Goal: Information Seeking & Learning: Compare options

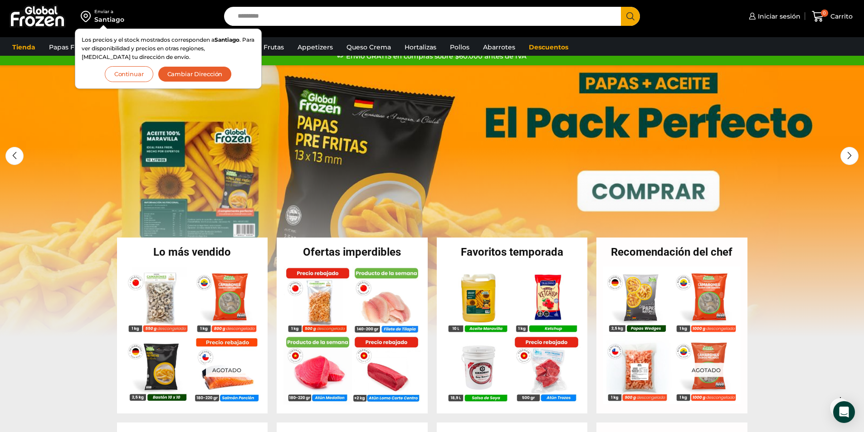
scroll to position [14, 0]
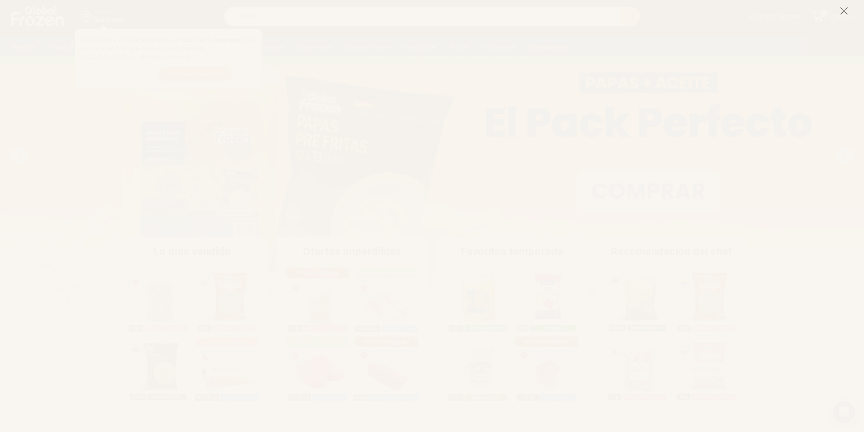
click at [845, 10] on icon at bounding box center [844, 11] width 8 height 8
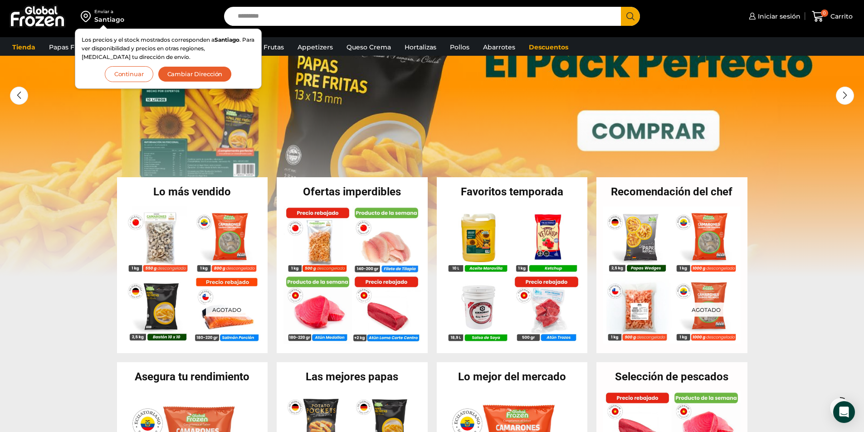
scroll to position [58, 0]
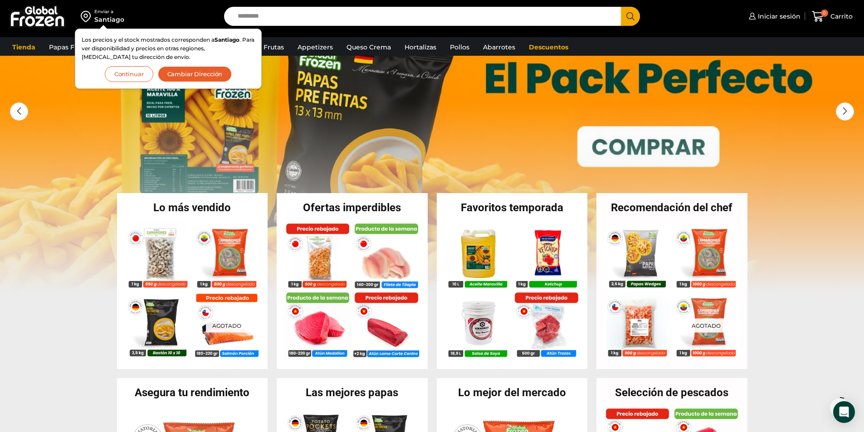
click at [131, 75] on button "Continuar" at bounding box center [129, 74] width 49 height 16
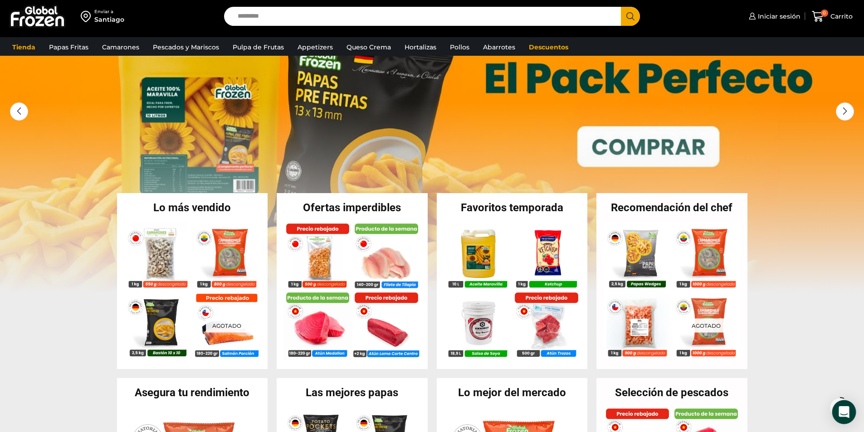
click at [844, 413] on icon "Open Intercom Messenger" at bounding box center [844, 412] width 10 height 12
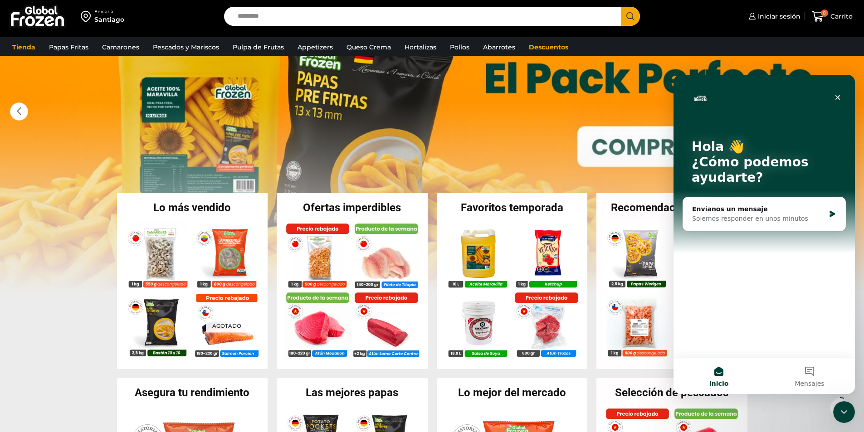
scroll to position [0, 0]
click at [812, 370] on button "Mensajes" at bounding box center [809, 376] width 91 height 36
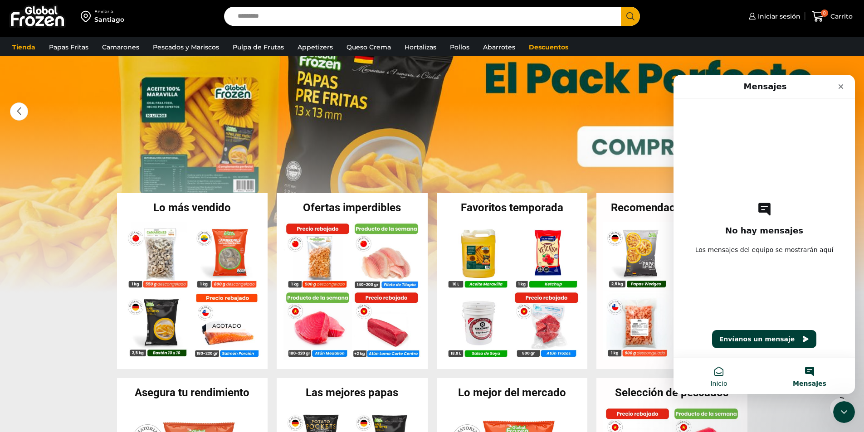
click at [722, 377] on button "Inicio" at bounding box center [718, 376] width 91 height 36
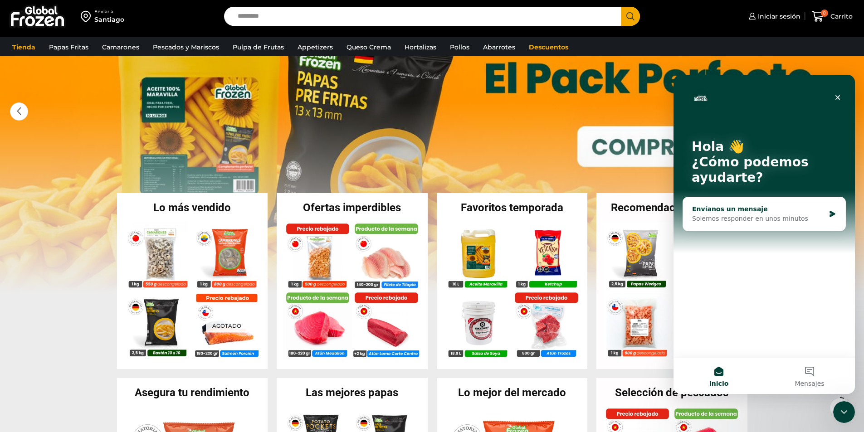
click at [766, 214] on div "Envíanos un mensaje" at bounding box center [758, 210] width 133 height 10
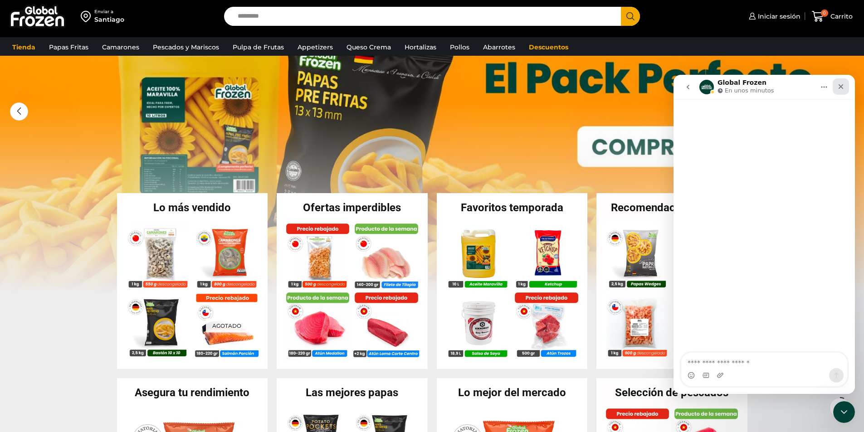
click at [842, 83] on icon "Cerrar" at bounding box center [840, 86] width 7 height 7
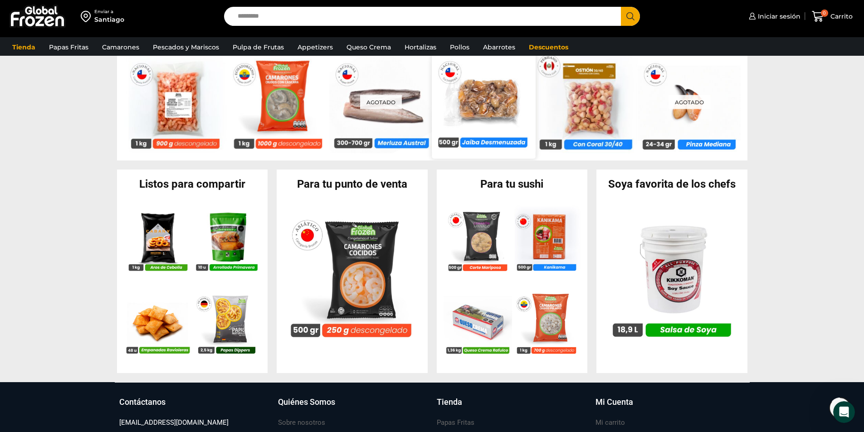
scroll to position [760, 0]
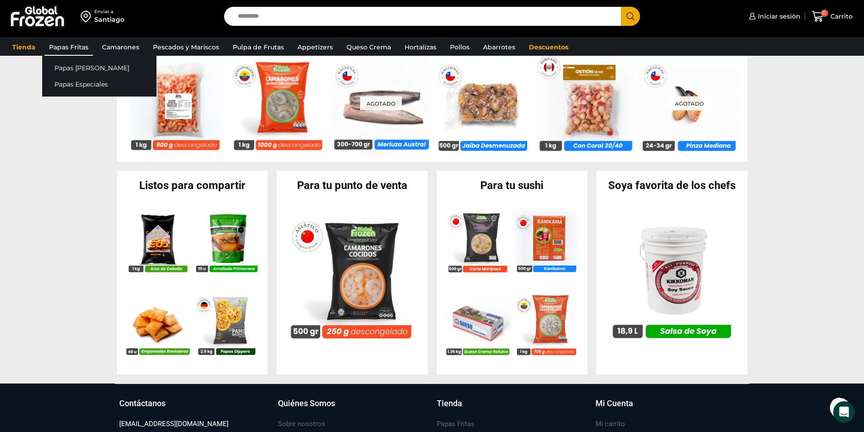
click at [74, 47] on link "Papas Fritas" at bounding box center [68, 47] width 49 height 17
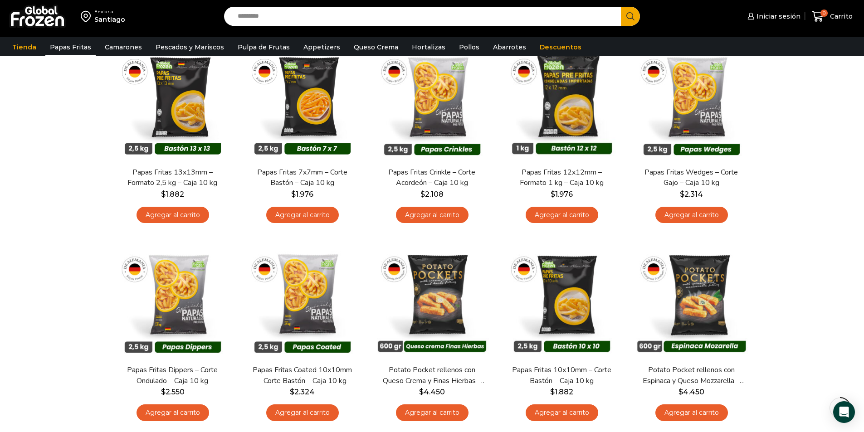
scroll to position [95, 0]
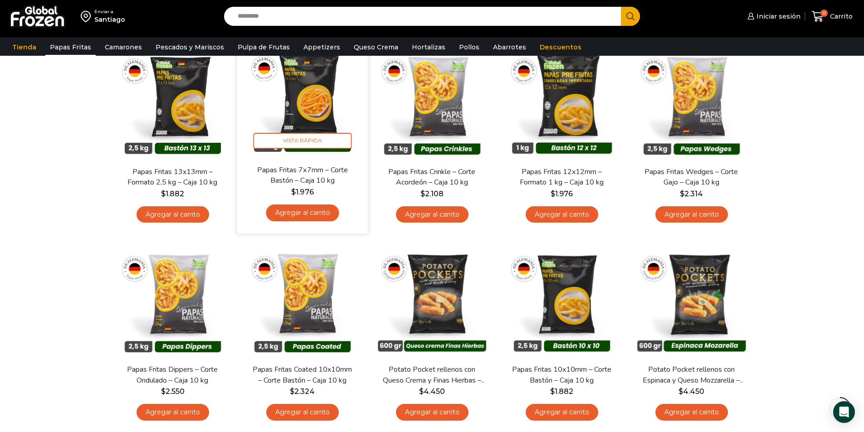
click at [310, 109] on img at bounding box center [302, 99] width 117 height 117
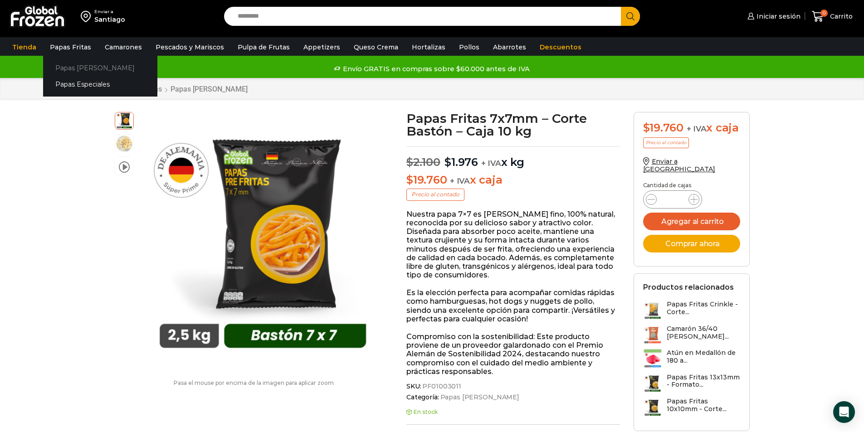
click at [81, 64] on link "Papas [PERSON_NAME]" at bounding box center [100, 67] width 114 height 17
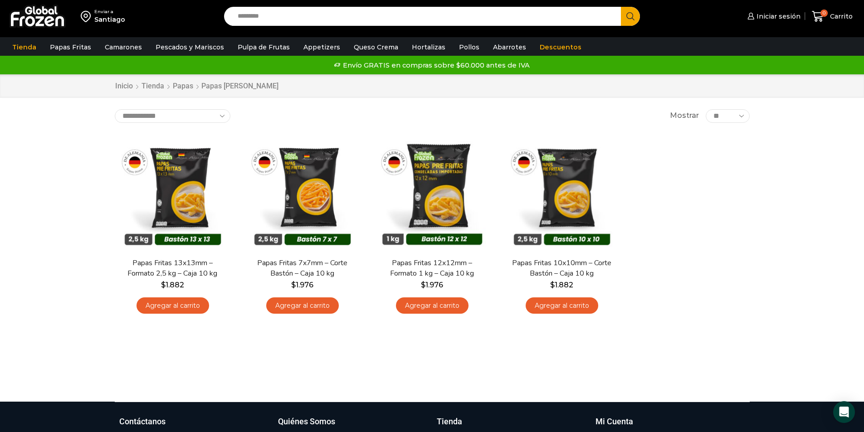
scroll to position [5, 0]
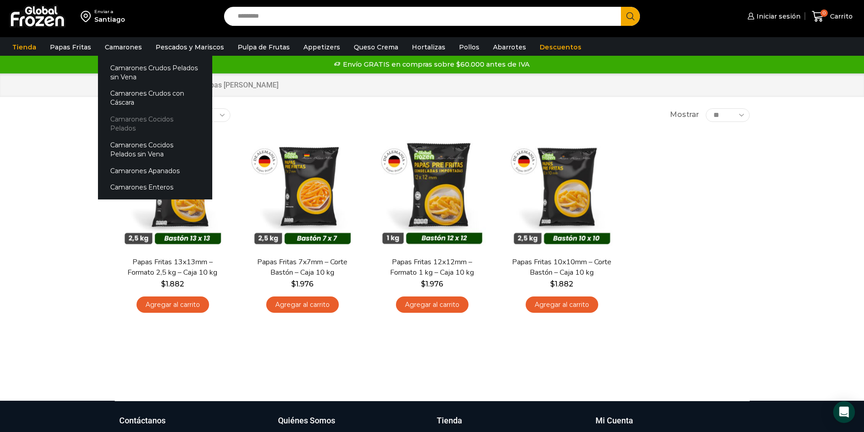
click at [148, 120] on link "Camarones Cocidos Pelados" at bounding box center [155, 124] width 114 height 26
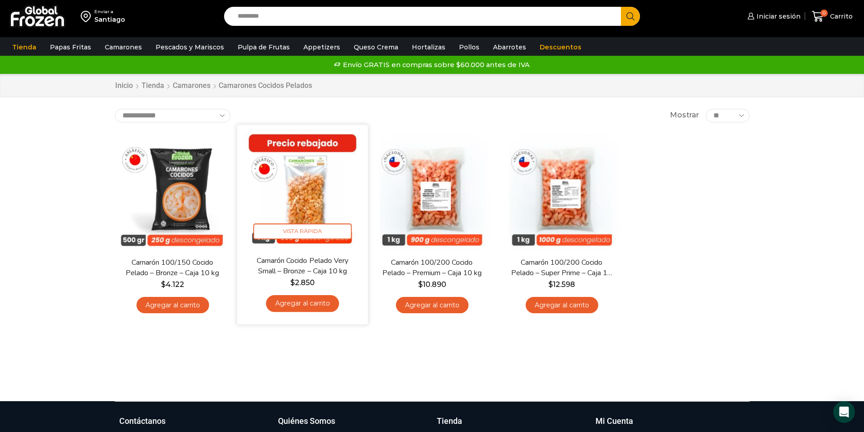
click at [305, 197] on img at bounding box center [302, 190] width 117 height 117
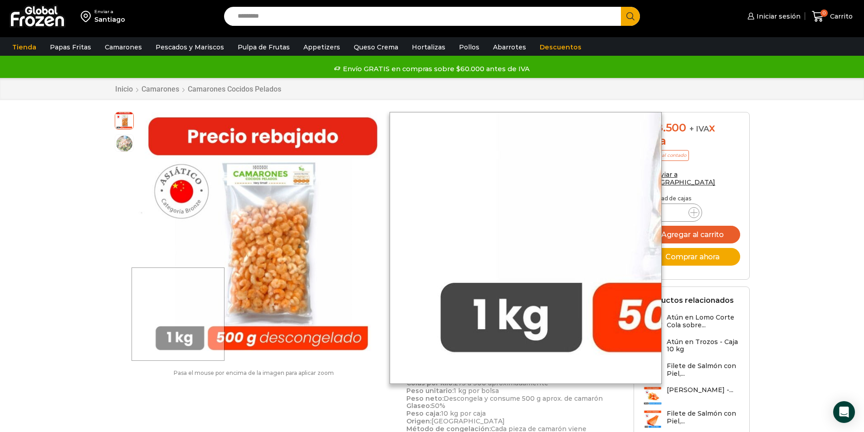
click at [179, 335] on div at bounding box center [178, 314] width 93 height 93
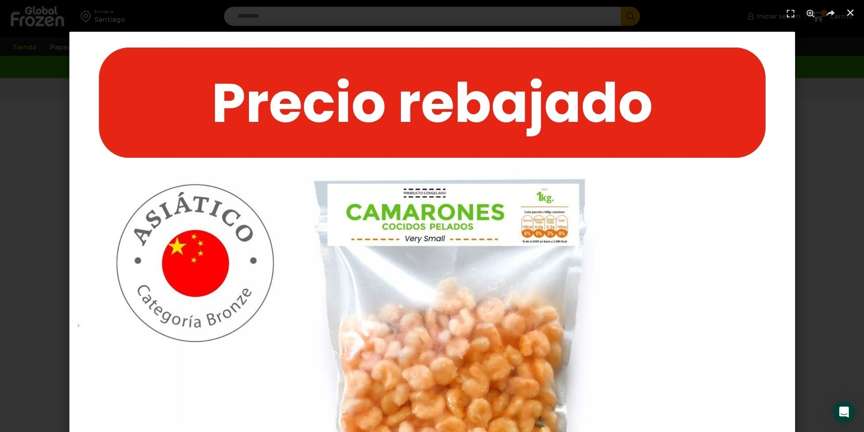
click at [462, 235] on img "1 / 1" at bounding box center [432, 395] width 726 height 726
click at [851, 14] on icon "Cerrar (Esc)" at bounding box center [850, 12] width 9 height 9
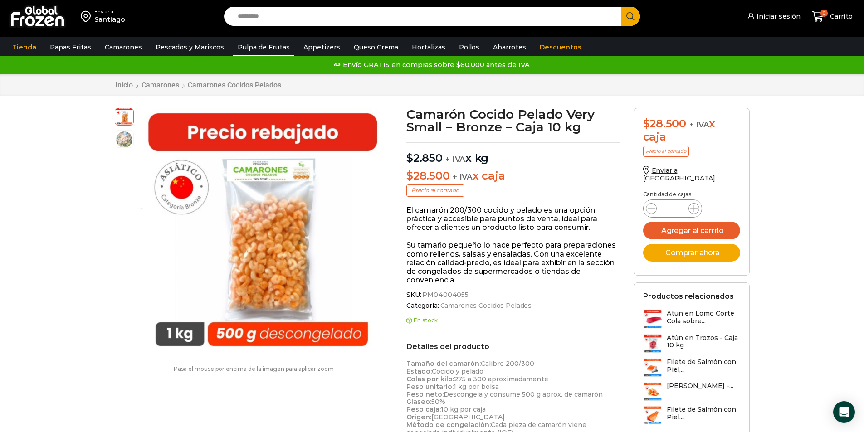
click at [262, 44] on link "Pulpa de Frutas" at bounding box center [263, 47] width 61 height 17
click at [461, 49] on link "Pollos" at bounding box center [468, 47] width 29 height 17
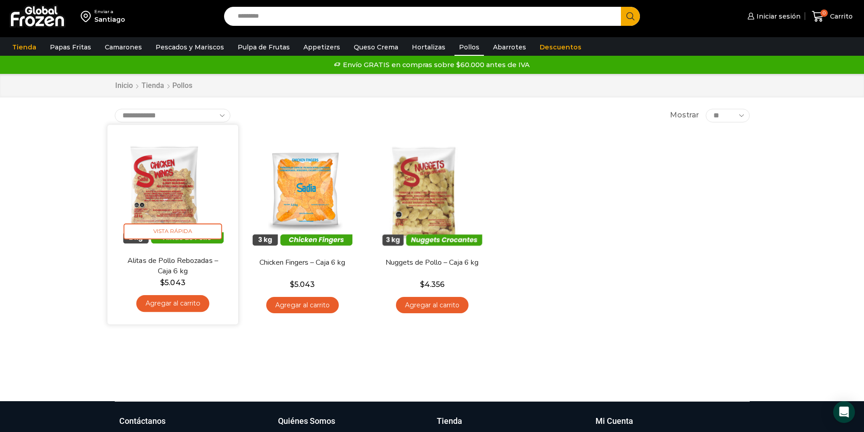
click at [185, 194] on img at bounding box center [172, 190] width 117 height 117
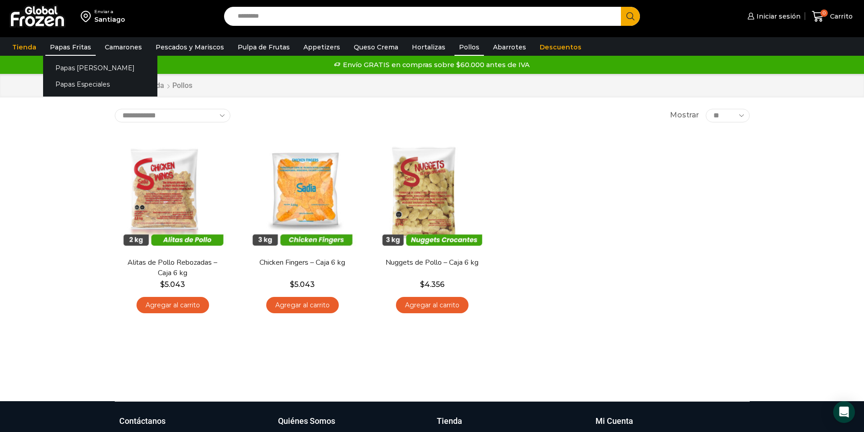
click at [70, 47] on link "Papas Fritas" at bounding box center [70, 47] width 50 height 17
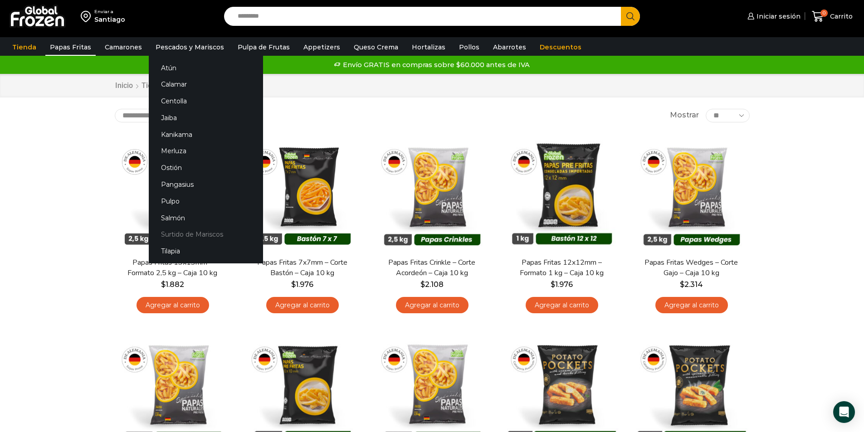
click at [183, 231] on link "Surtido de Mariscos" at bounding box center [206, 234] width 114 height 17
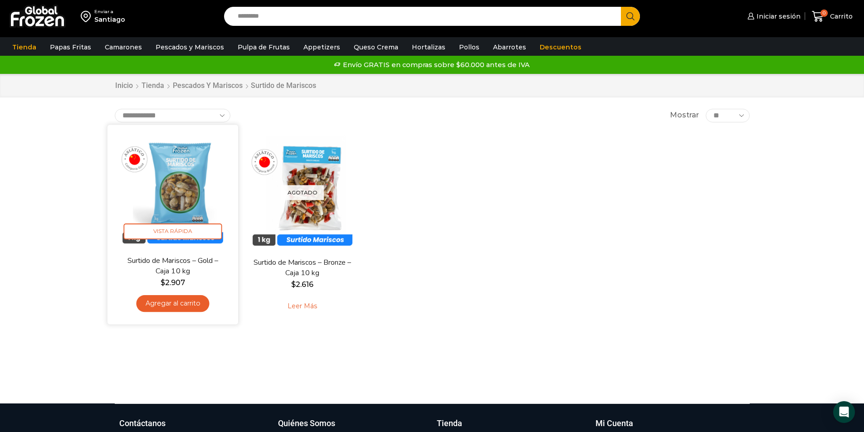
click at [178, 213] on img at bounding box center [172, 190] width 117 height 117
